Goal: Task Accomplishment & Management: Manage account settings

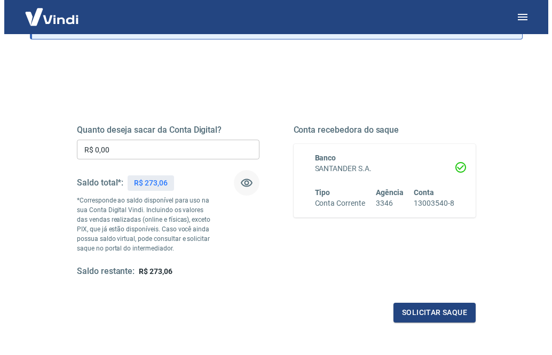
scroll to position [93, 0]
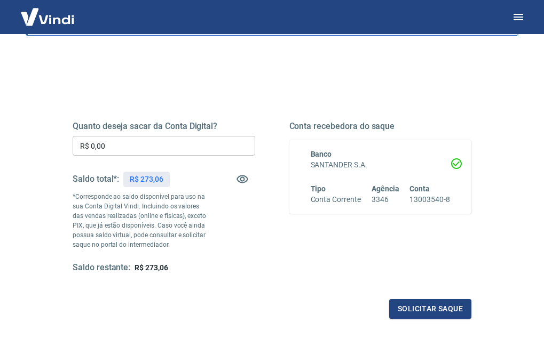
click at [246, 148] on input "R$ 0,00" at bounding box center [164, 146] width 183 height 20
type input "R$ 273,06"
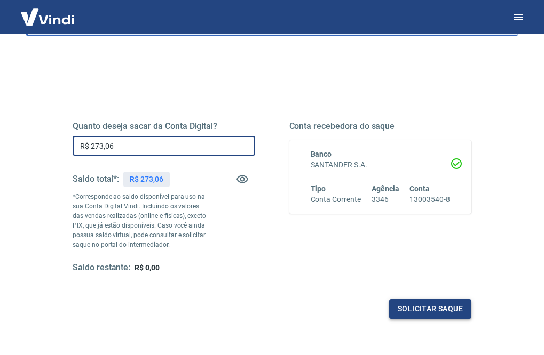
click at [443, 314] on button "Solicitar saque" at bounding box center [430, 309] width 82 height 20
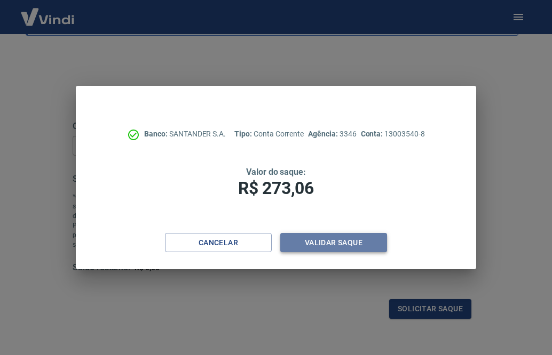
click at [347, 234] on button "Validar saque" at bounding box center [333, 243] width 107 height 20
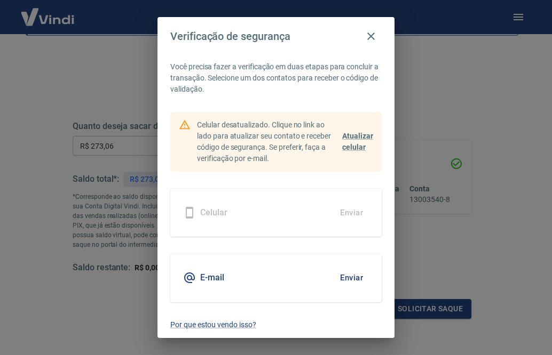
scroll to position [15, 0]
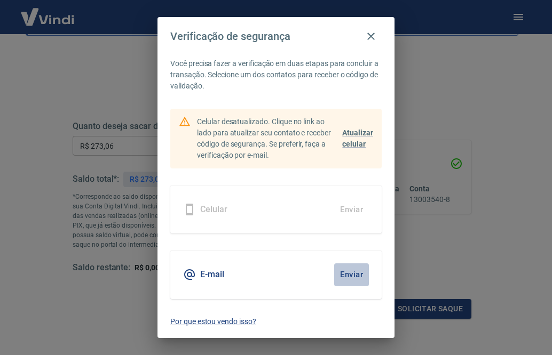
click at [338, 271] on button "Enviar" at bounding box center [351, 275] width 35 height 22
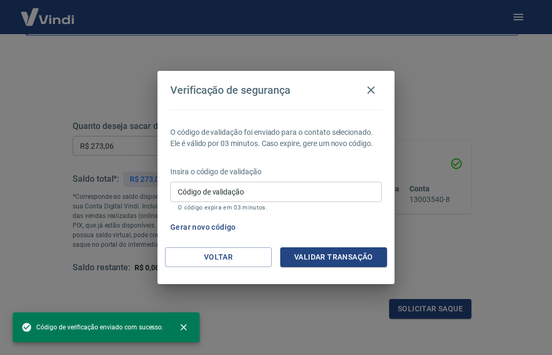
click at [330, 191] on input "Código de validação" at bounding box center [275, 192] width 211 height 20
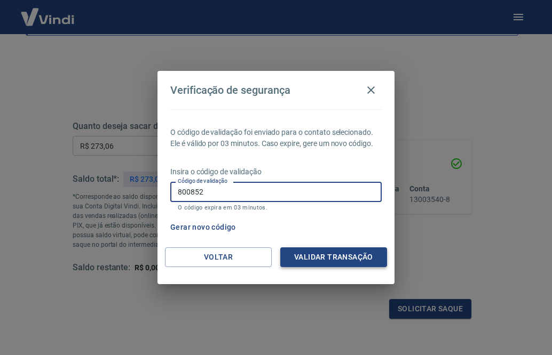
type input "800852"
click at [325, 258] on button "Validar transação" at bounding box center [333, 258] width 107 height 20
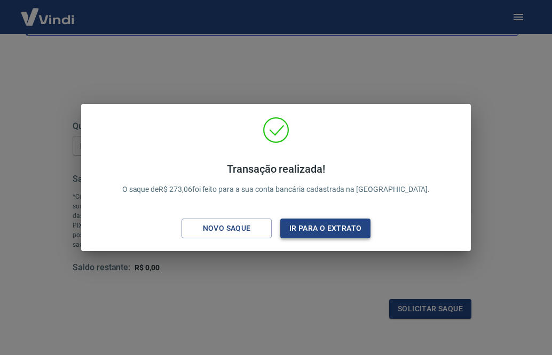
click at [337, 222] on button "Ir para o extrato" at bounding box center [325, 229] width 90 height 20
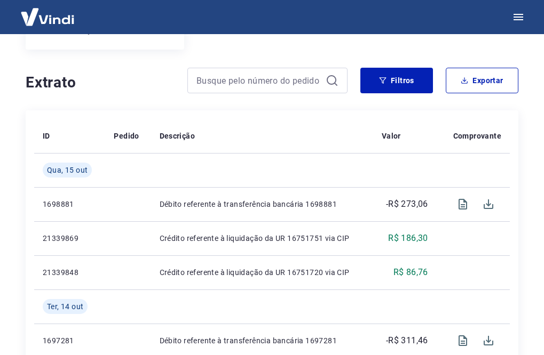
scroll to position [227, 0]
